Goal: Check status: Check status

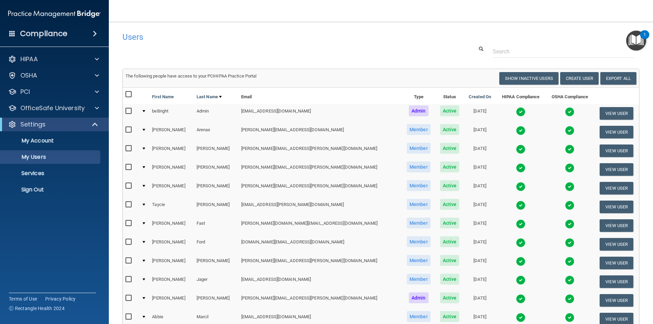
select select "20"
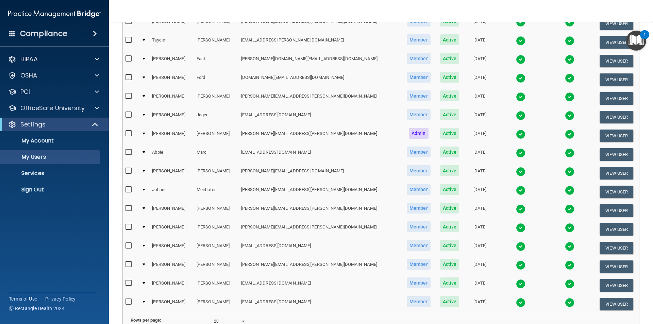
scroll to position [239, 0]
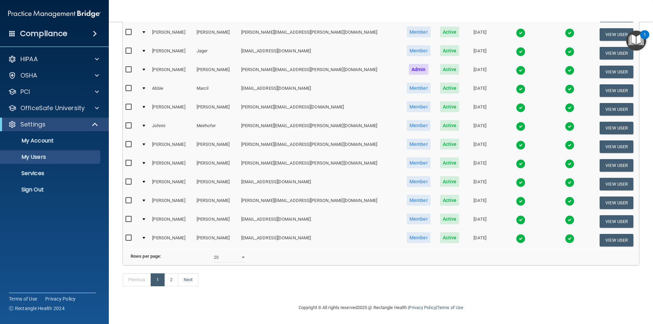
click at [565, 122] on img at bounding box center [570, 127] width 10 height 10
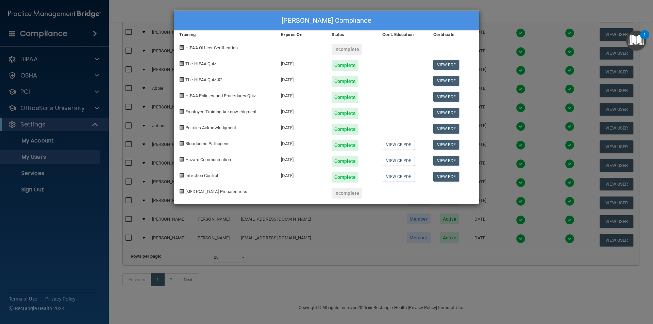
click at [489, 13] on div "[PERSON_NAME] Compliance Training Expires On Status Cont. Education Certificate…" at bounding box center [326, 162] width 653 height 324
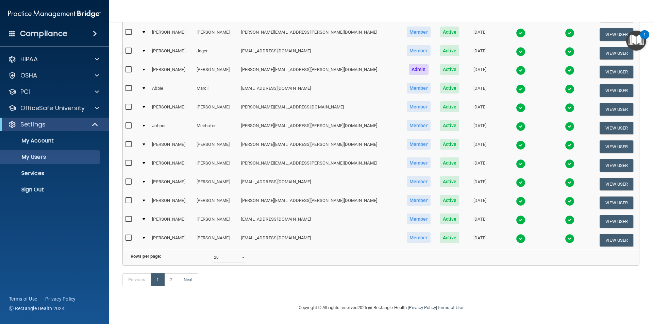
click at [516, 234] on img at bounding box center [521, 239] width 10 height 10
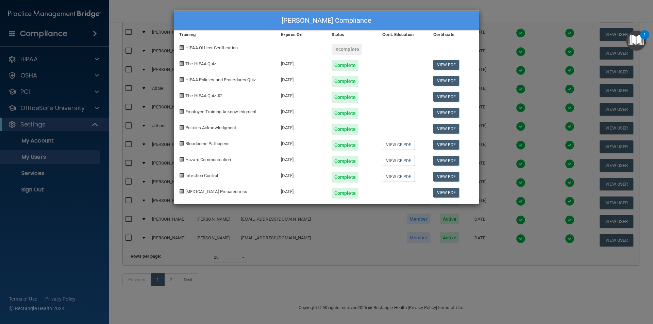
click at [502, 7] on div "[PERSON_NAME] Compliance Training Expires On Status Cont. Education Certificate…" at bounding box center [326, 162] width 653 height 324
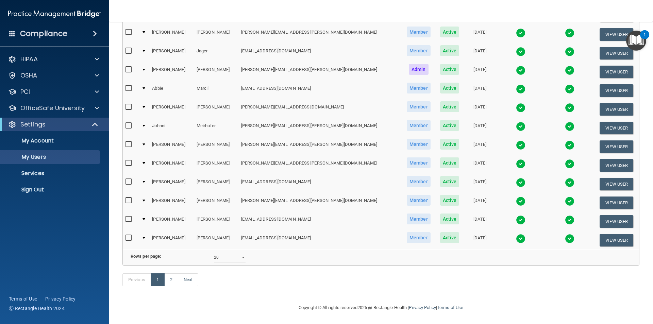
click at [565, 234] on img at bounding box center [570, 239] width 10 height 10
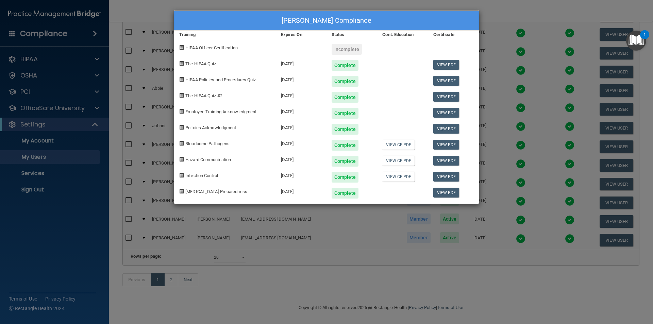
click at [505, 6] on div "[PERSON_NAME] Compliance Training Expires On Status Cont. Education Certificate…" at bounding box center [326, 162] width 653 height 324
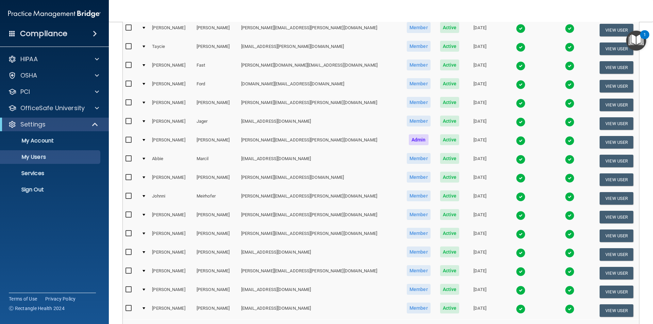
scroll to position [137, 0]
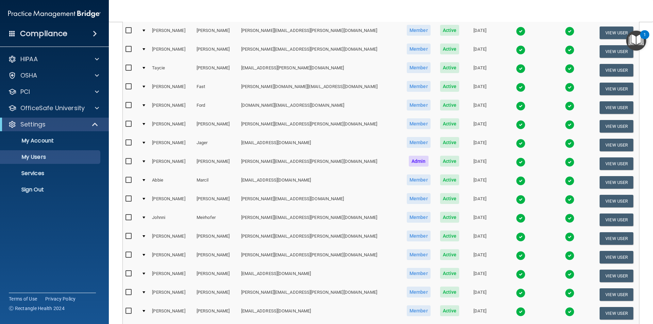
click at [516, 144] on img at bounding box center [521, 144] width 10 height 10
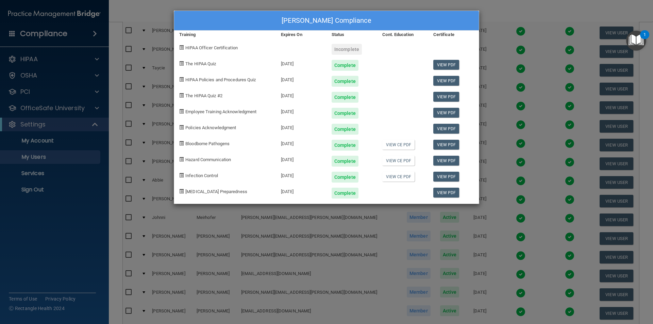
click at [506, 9] on div "[PERSON_NAME] Compliance Training Expires On Status Cont. Education Certificate…" at bounding box center [326, 162] width 653 height 324
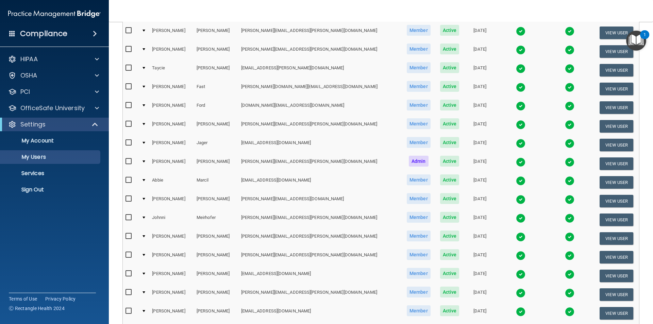
click at [516, 162] on img at bounding box center [521, 163] width 10 height 10
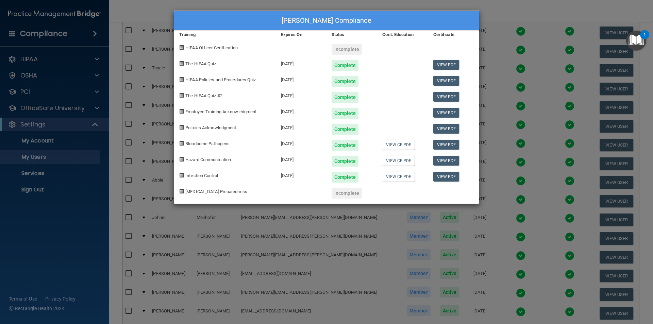
click at [507, 17] on div "[PERSON_NAME] Compliance Training Expires On Status Cont. Education Certificate…" at bounding box center [326, 162] width 653 height 324
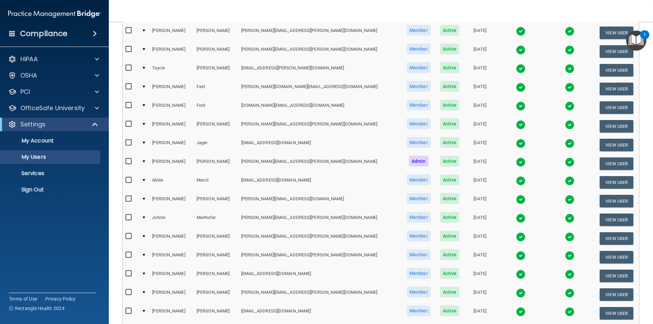
click at [516, 141] on img at bounding box center [521, 144] width 10 height 10
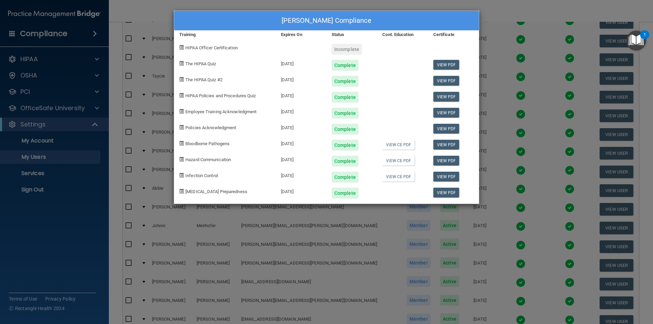
click at [504, 13] on div "[PERSON_NAME] Compliance Training Expires On Status Cont. Education Certificate…" at bounding box center [326, 162] width 653 height 324
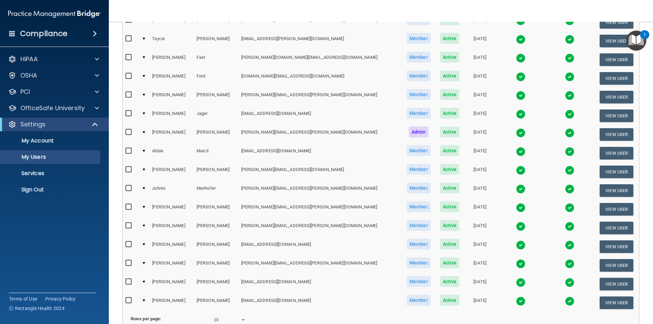
scroll to position [171, 0]
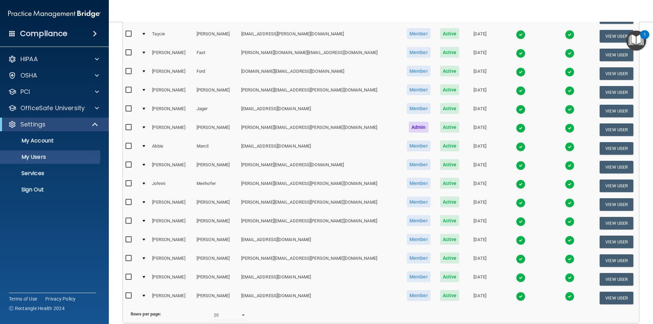
click at [516, 165] on img at bounding box center [521, 166] width 10 height 10
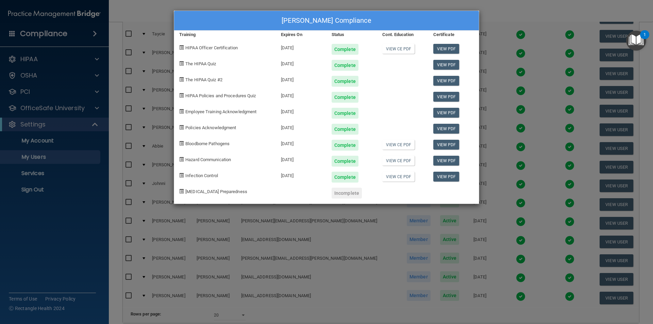
click at [494, 10] on div "[PERSON_NAME] Compliance Training Expires On Status Cont. Education Certificate…" at bounding box center [326, 162] width 653 height 324
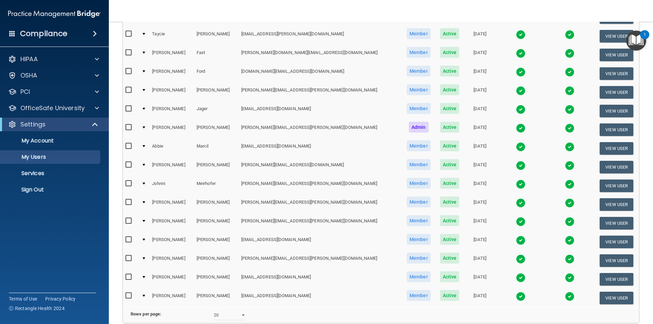
click at [516, 297] on img at bounding box center [521, 297] width 10 height 10
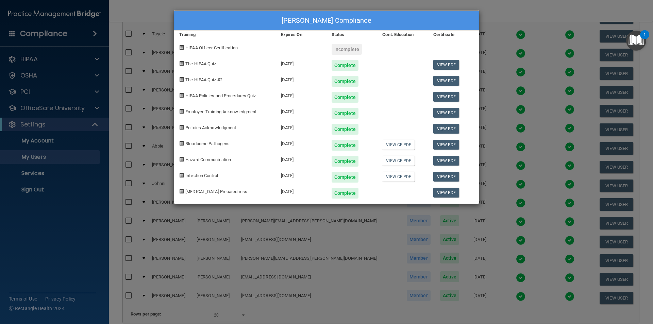
click at [516, 12] on div "[PERSON_NAME] Compliance Training Expires On Status Cont. Education Certificate…" at bounding box center [326, 162] width 653 height 324
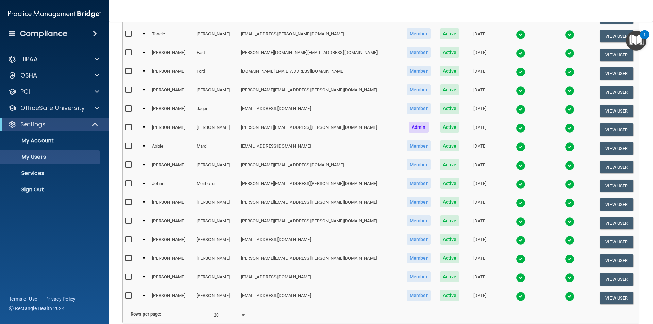
click at [516, 278] on img at bounding box center [521, 278] width 10 height 10
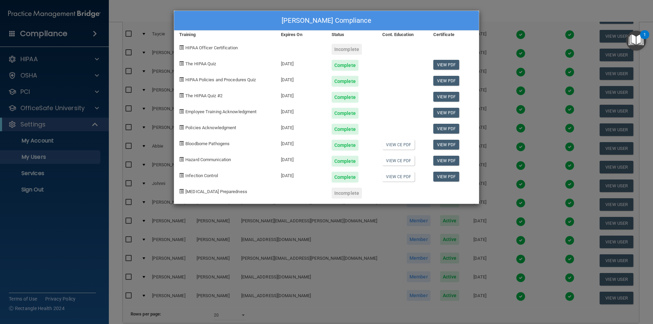
click at [510, 15] on div "[PERSON_NAME] Compliance Training Expires On Status Cont. Education Certificate…" at bounding box center [326, 162] width 653 height 324
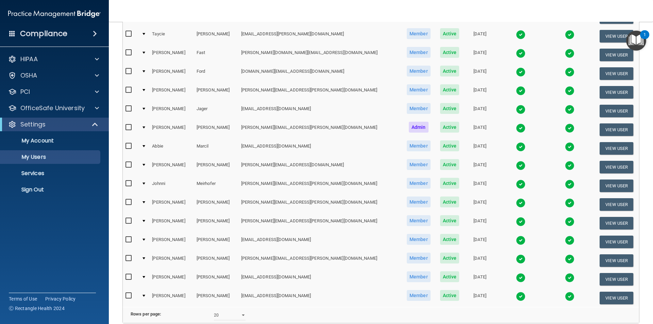
click at [516, 239] on img at bounding box center [521, 241] width 10 height 10
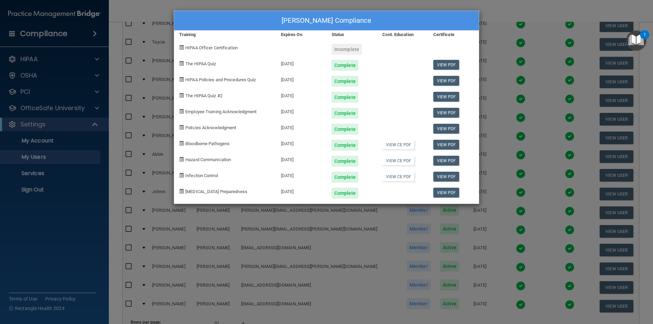
click at [516, 14] on div "[PERSON_NAME] Compliance Training Expires On Status Cont. Education Certificate…" at bounding box center [326, 162] width 653 height 324
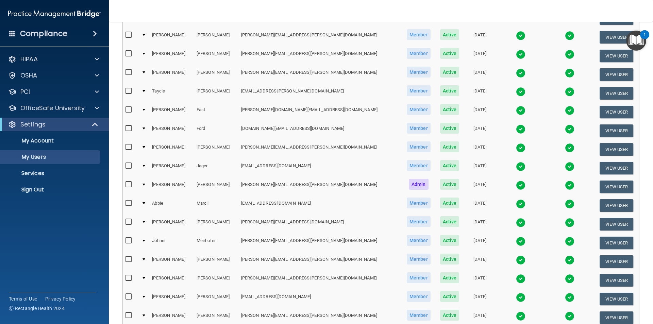
scroll to position [69, 0]
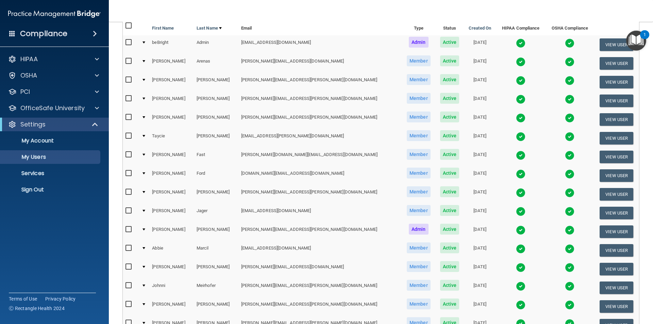
click at [516, 172] on img at bounding box center [521, 174] width 10 height 10
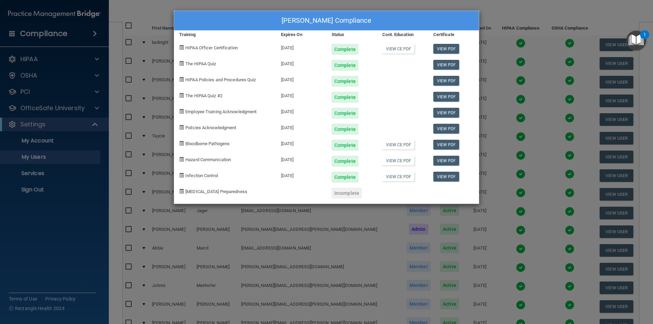
click at [528, 11] on div "[PERSON_NAME] Compliance Training Expires On Status Cont. Education Certificate…" at bounding box center [326, 162] width 653 height 324
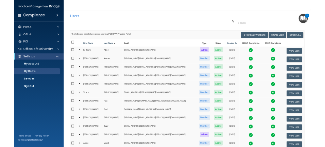
scroll to position [0, 0]
